Goal: Find specific fact: Find specific fact

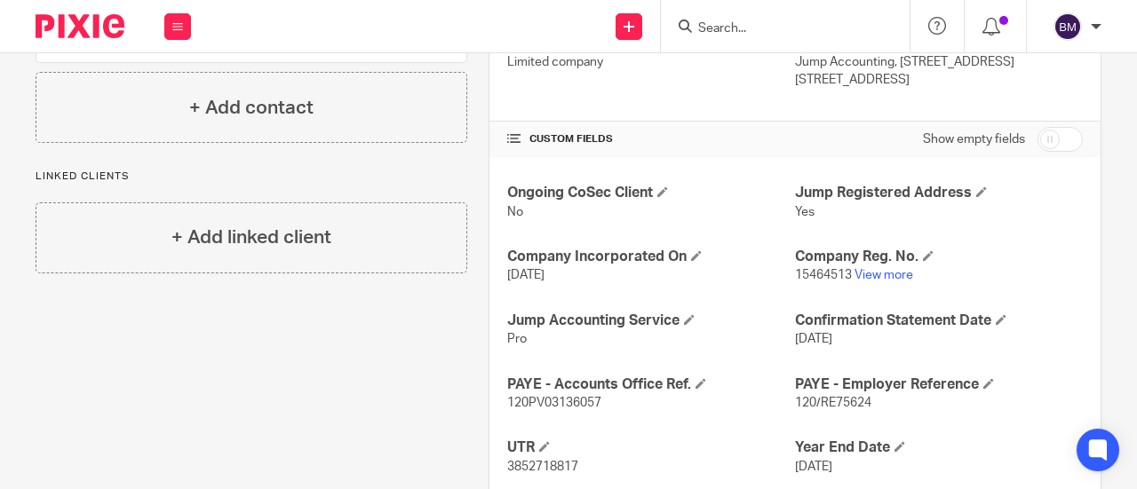
scroll to position [444, 0]
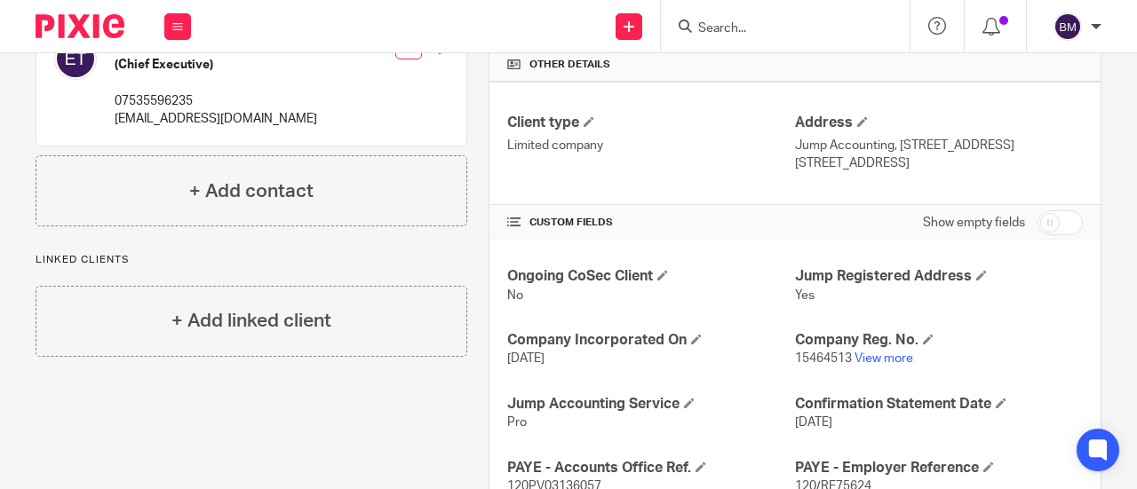
click at [728, 29] on input "Search" at bounding box center [776, 29] width 160 height 16
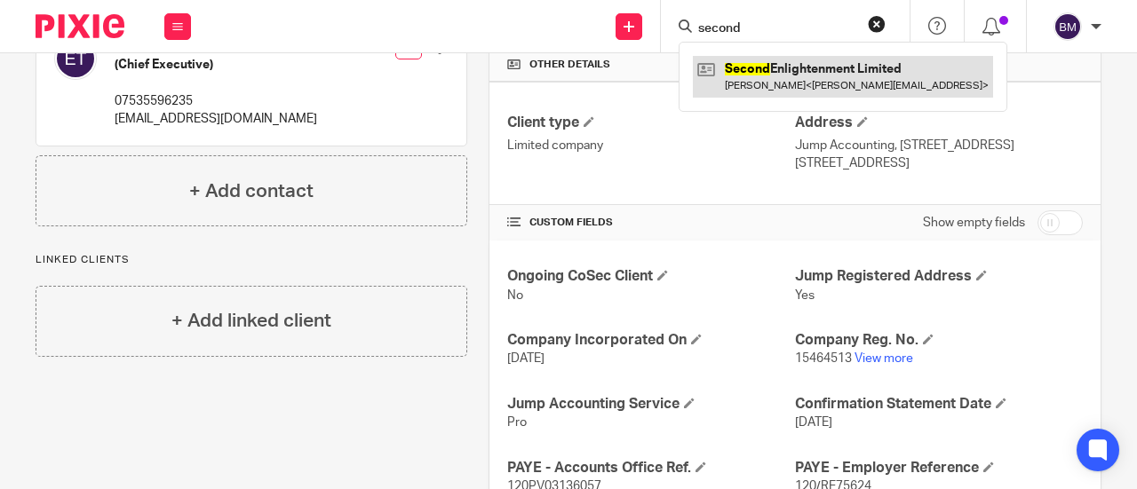
type input "second"
click at [807, 80] on link at bounding box center [843, 76] width 300 height 41
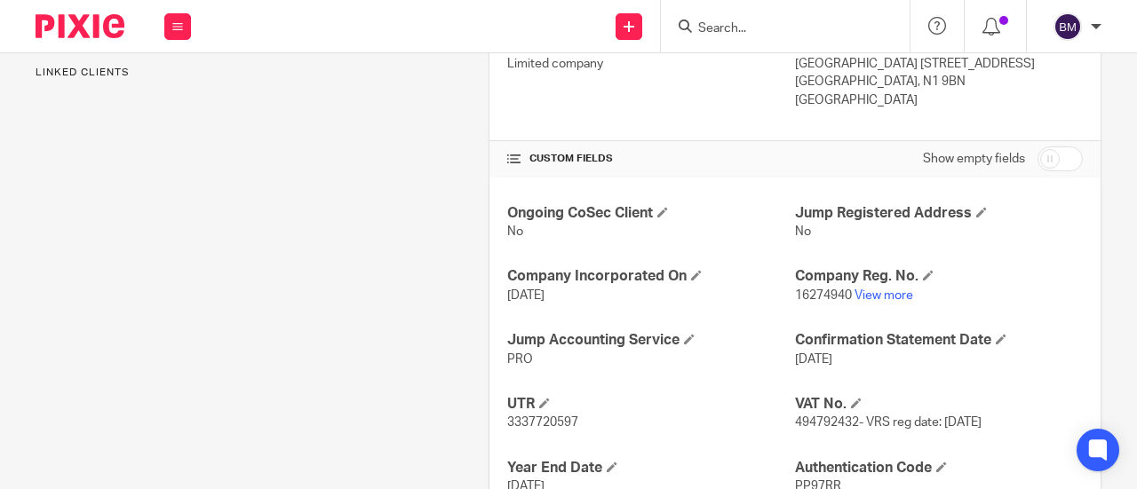
scroll to position [622, 0]
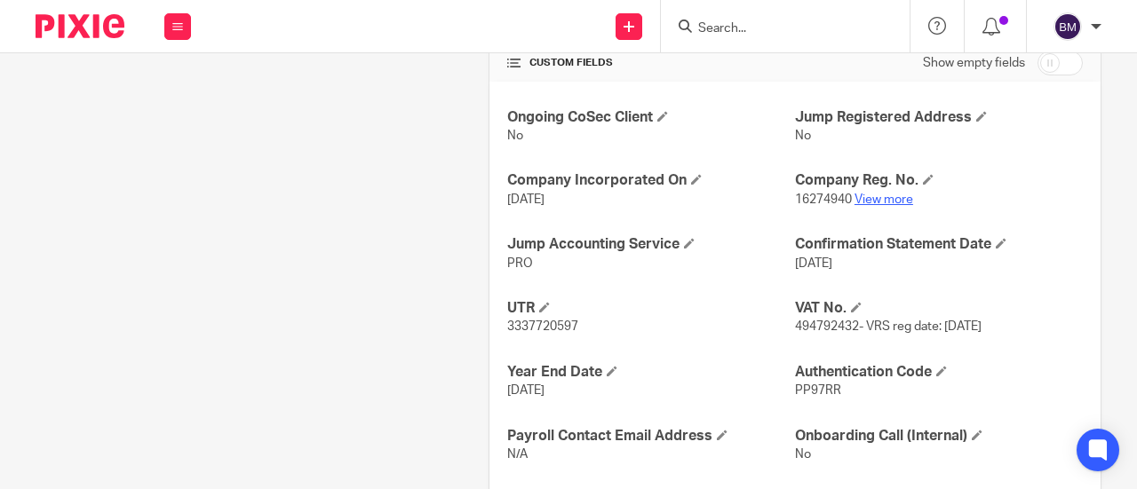
click at [883, 196] on link "View more" at bounding box center [884, 200] width 59 height 12
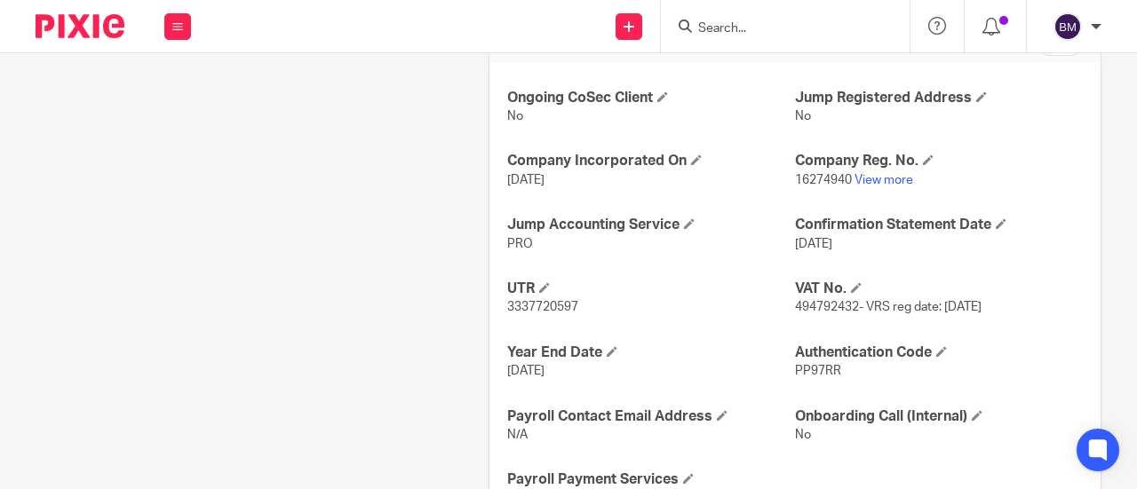
scroll to position [720, 0]
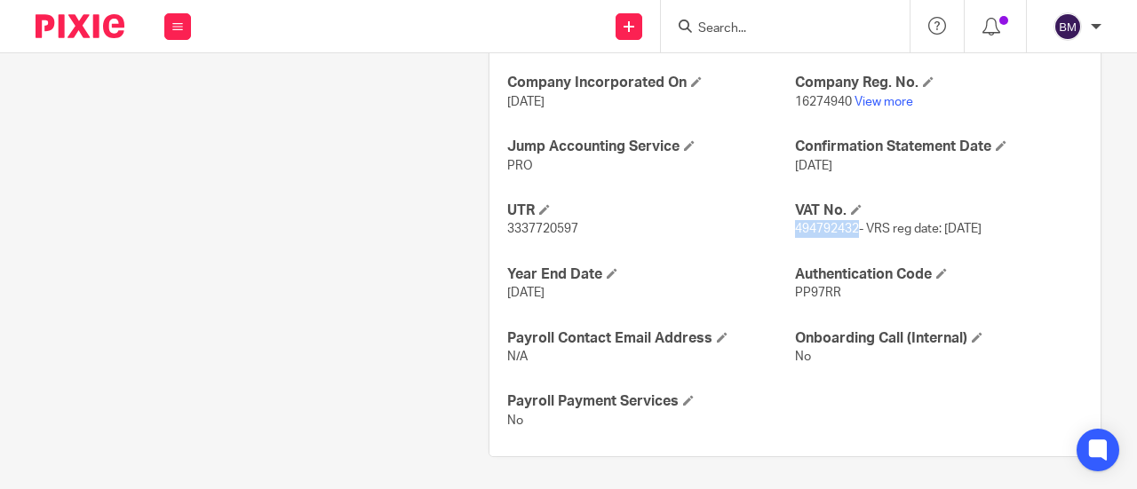
drag, startPoint x: 849, startPoint y: 223, endPoint x: 785, endPoint y: 221, distance: 64.0
click at [795, 223] on span "494792432- VRS reg date: 25/02/2025" at bounding box center [888, 229] width 187 height 12
copy span "494792432"
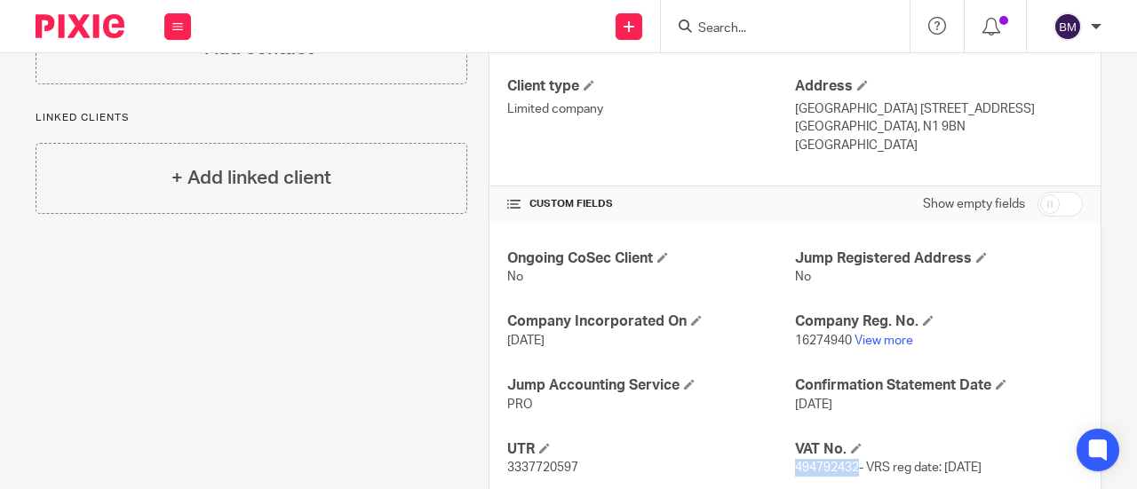
scroll to position [453, 0]
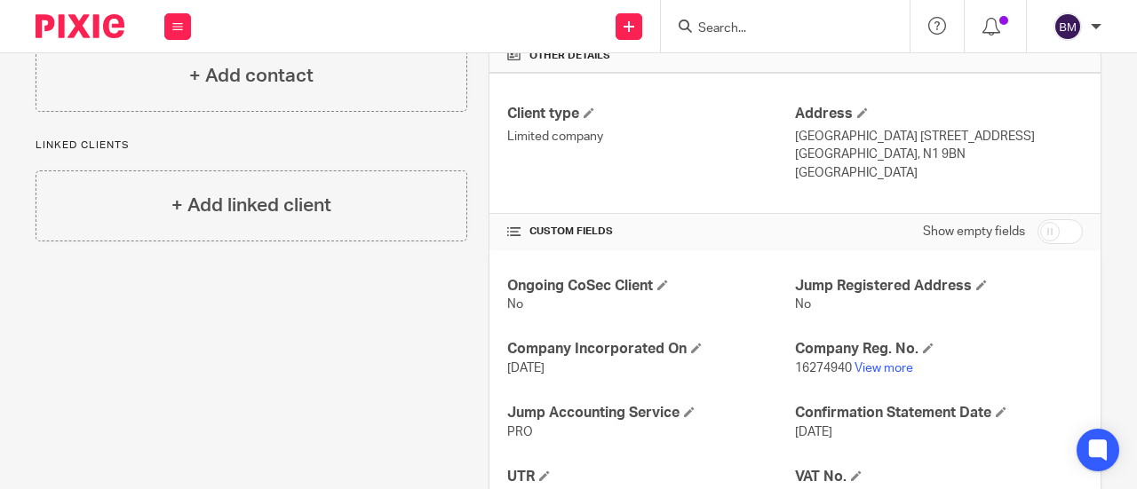
click at [748, 154] on div "Client type Limited company" at bounding box center [651, 144] width 288 height 78
drag, startPoint x: 886, startPoint y: 150, endPoint x: 831, endPoint y: 147, distance: 55.1
click at [831, 147] on p "London, N1 9BN" at bounding box center [939, 155] width 288 height 18
copy p "N1 9BN"
